Goal: Check status

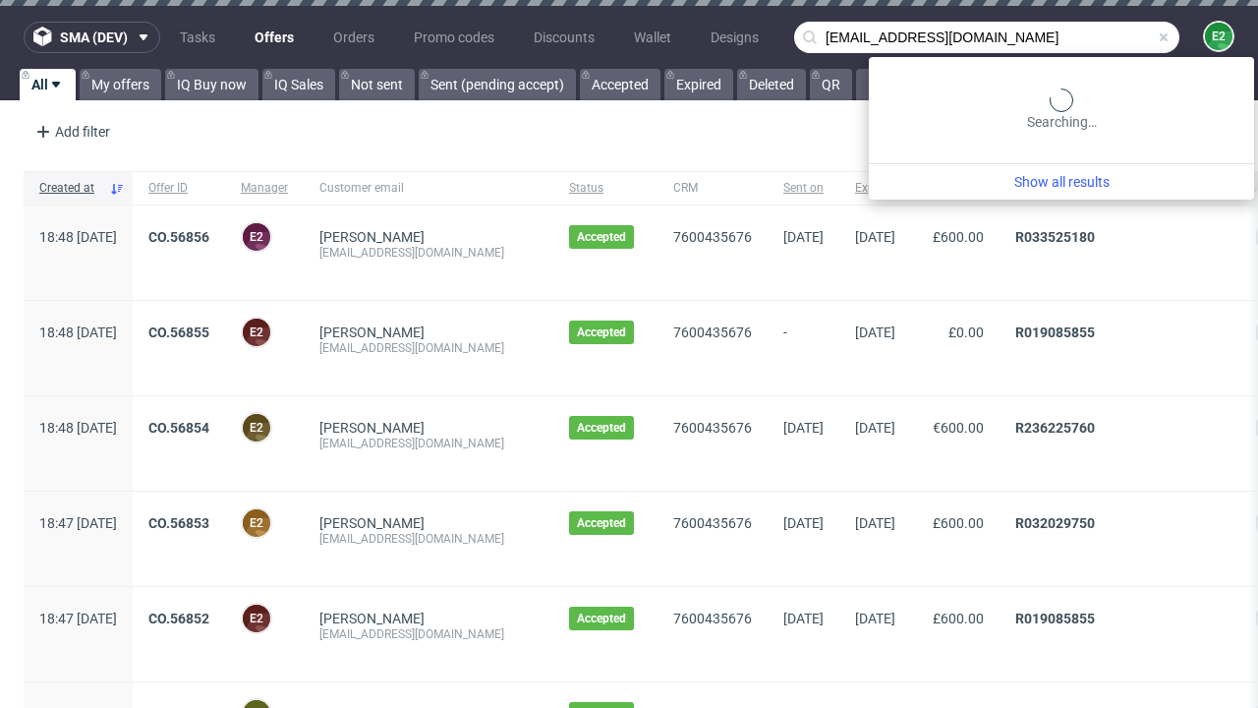
scroll to position [0, 70]
type input "[EMAIL_ADDRESS][DOMAIN_NAME]"
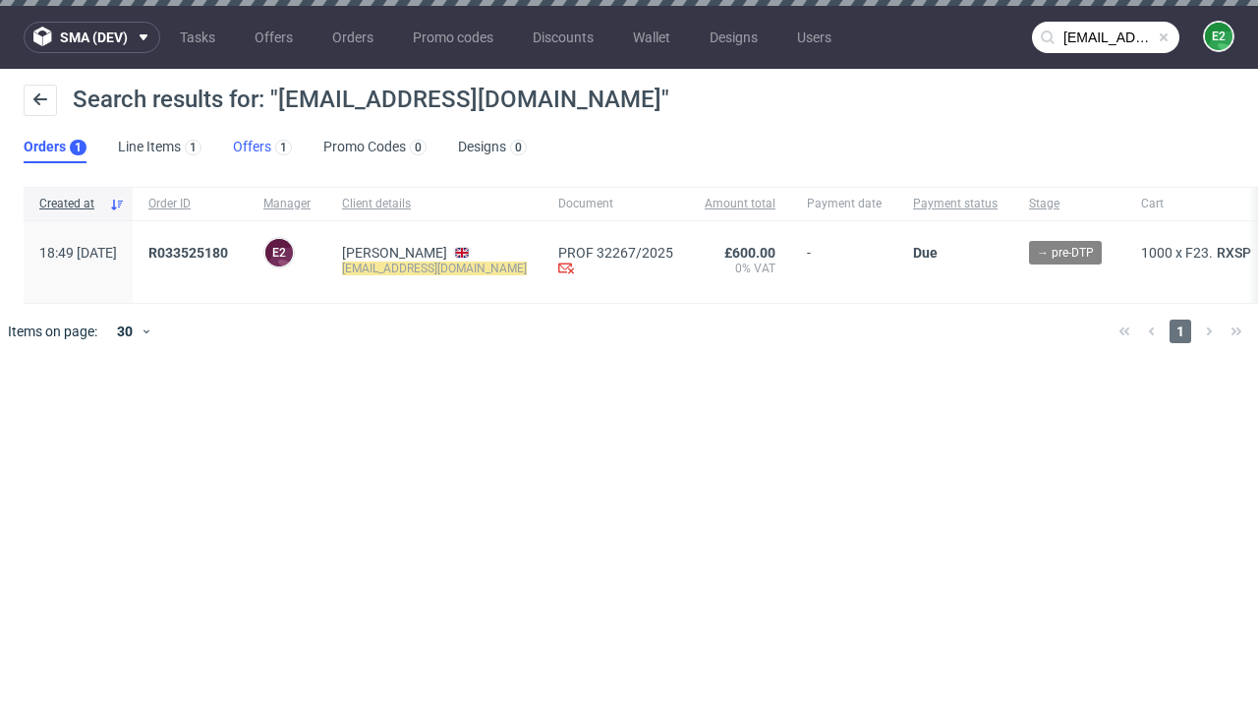
click at [262, 147] on link "Offers 1" at bounding box center [262, 147] width 59 height 31
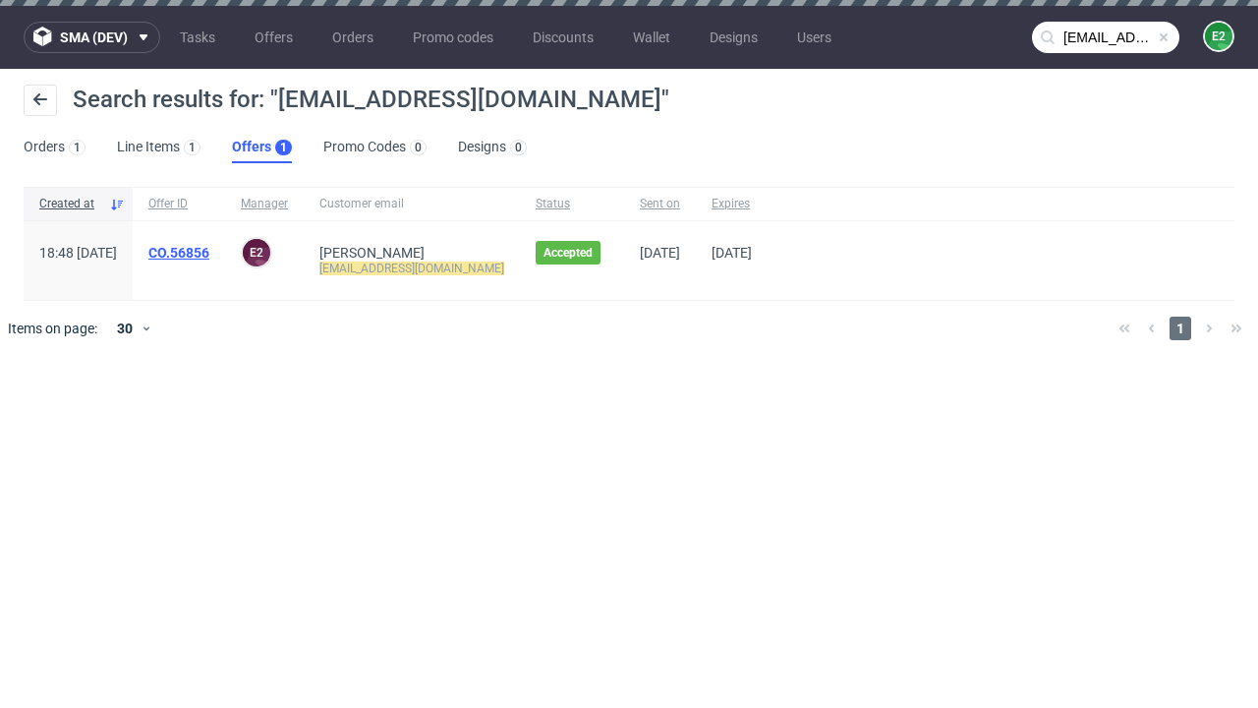
click at [209, 253] on link "CO.56856" at bounding box center [178, 253] width 61 height 16
